Goal: Submit feedback/report problem

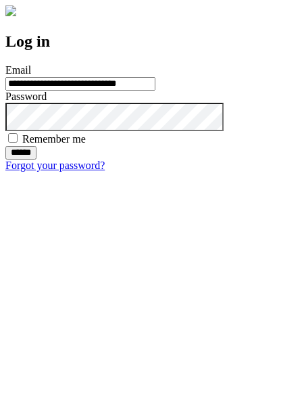
type input "**********"
click at [37, 160] on input "******" at bounding box center [20, 153] width 31 height 14
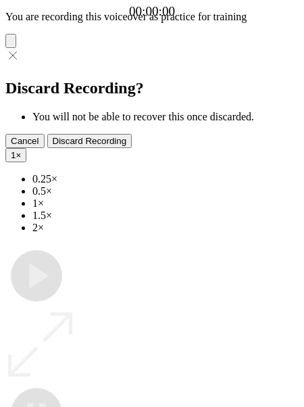
type input "**********"
